Goal: Information Seeking & Learning: Learn about a topic

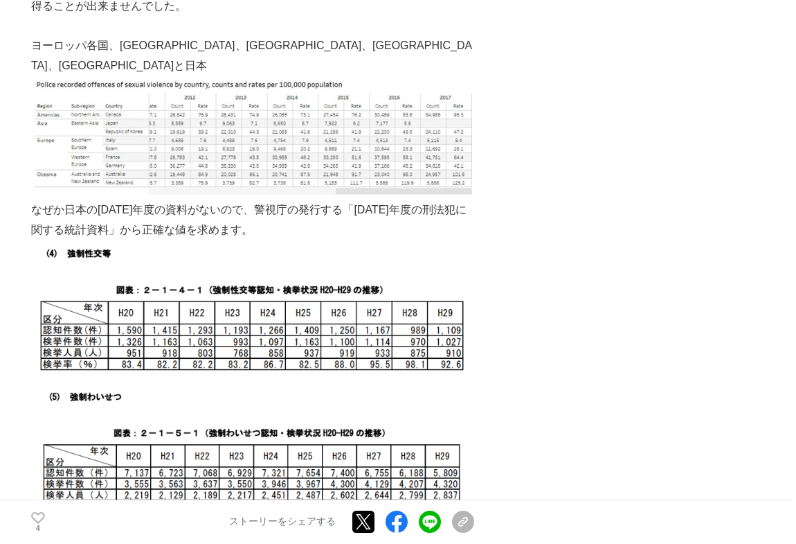
scroll to position [1070, 0]
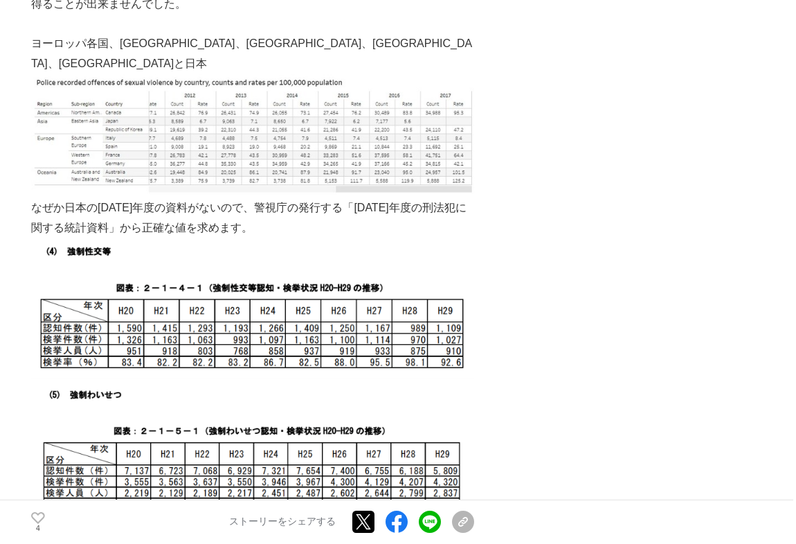
click at [417, 131] on img at bounding box center [252, 136] width 443 height 124
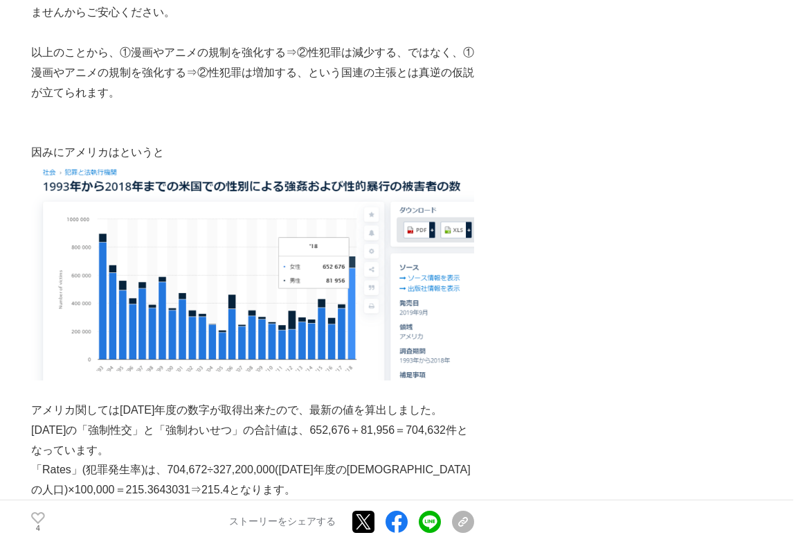
scroll to position [1951, 0]
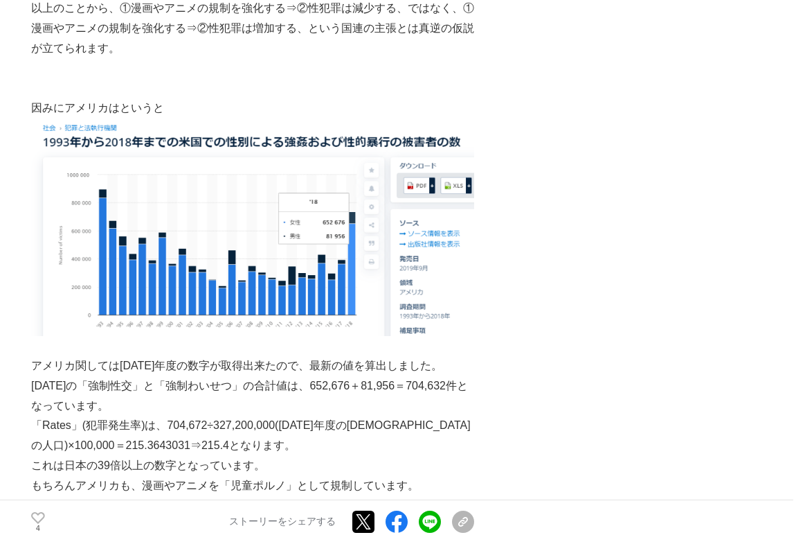
scroll to position [1888, 0]
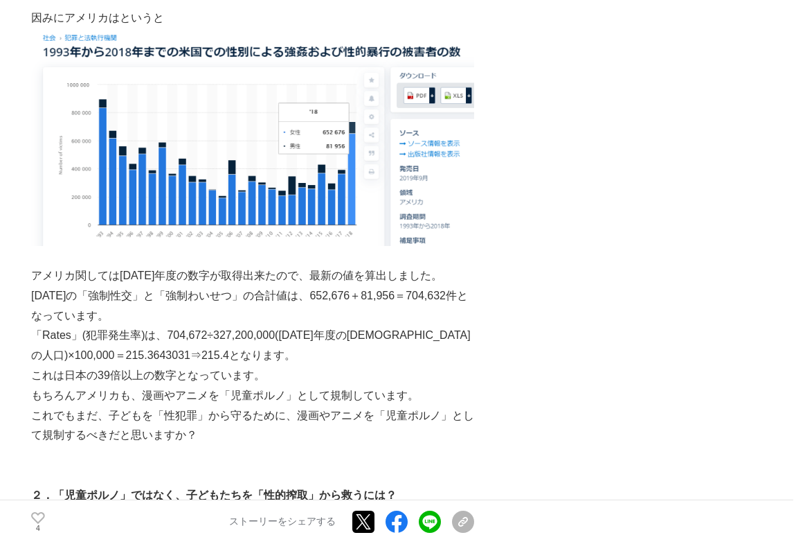
scroll to position [2014, 0]
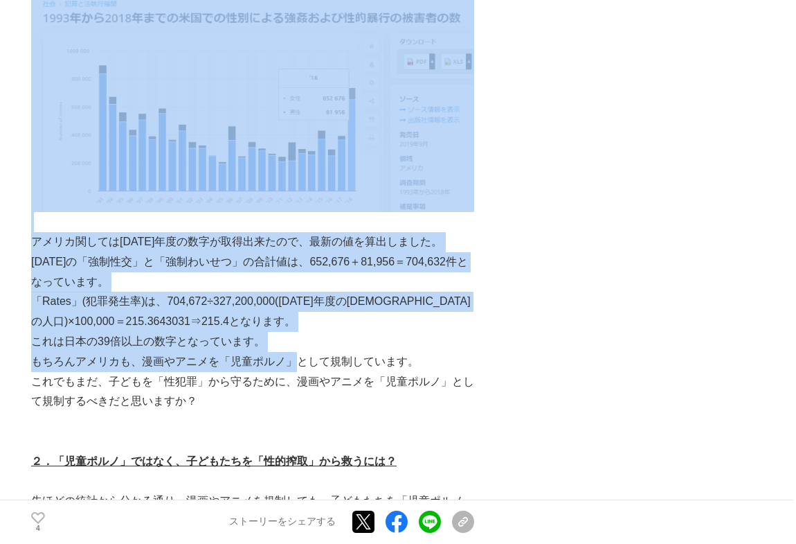
drag, startPoint x: 30, startPoint y: 335, endPoint x: 305, endPoint y: 350, distance: 276.0
click at [305, 352] on p "もちろんアメリカも、漫画やアニメを「児童ポルノ」として規制しています。" at bounding box center [252, 362] width 443 height 20
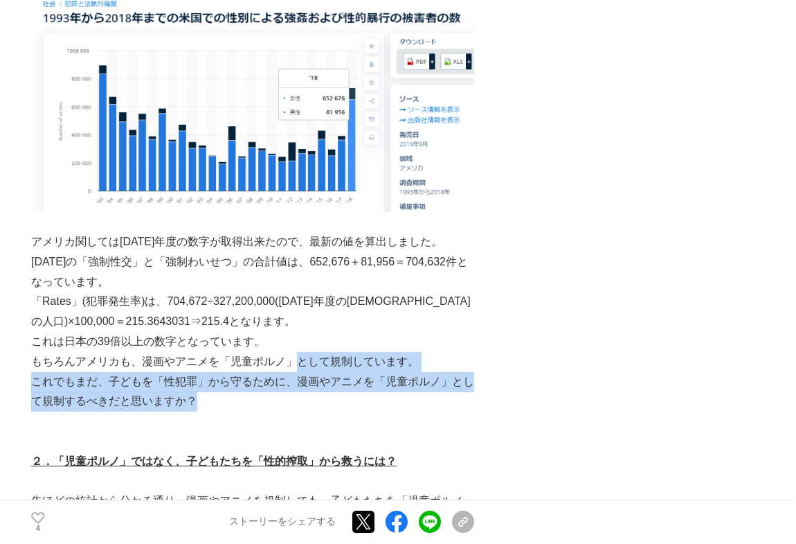
drag, startPoint x: 298, startPoint y: 340, endPoint x: 312, endPoint y: 376, distance: 38.6
click at [312, 376] on p "これでもまだ、子どもを「性犯罪」から守るために、漫画やアニメを「児童ポルノ」として規制するべきだと思いますか？" at bounding box center [252, 392] width 443 height 40
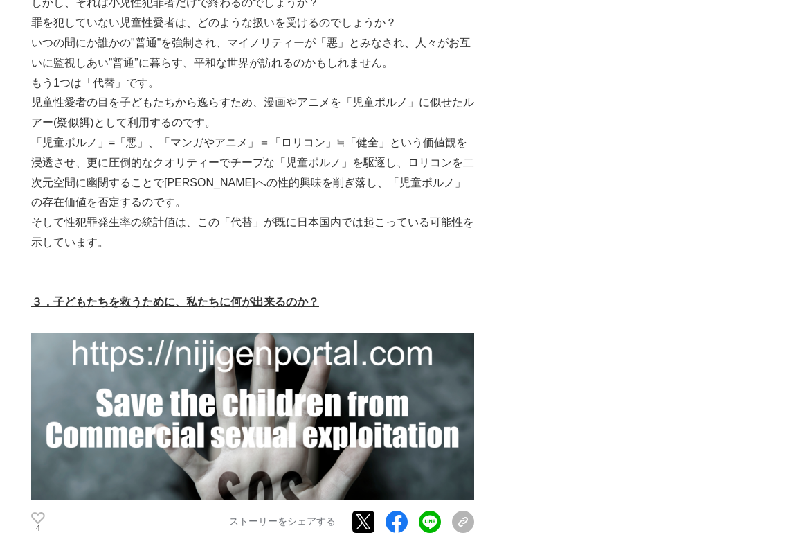
scroll to position [3210, 0]
